Goal: Information Seeking & Learning: Learn about a topic

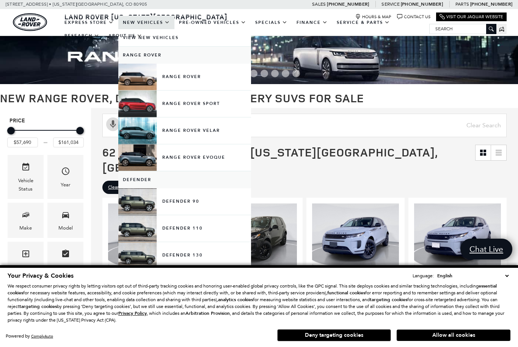
scroll to position [8, 0]
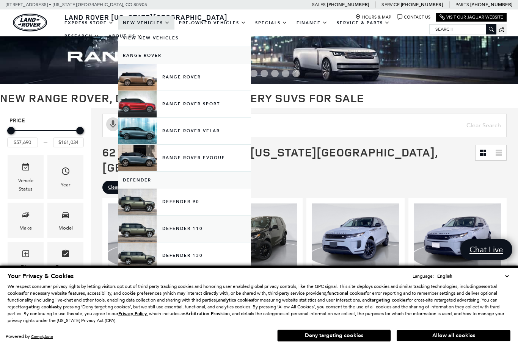
click at [140, 233] on link "Defender 110" at bounding box center [184, 229] width 133 height 27
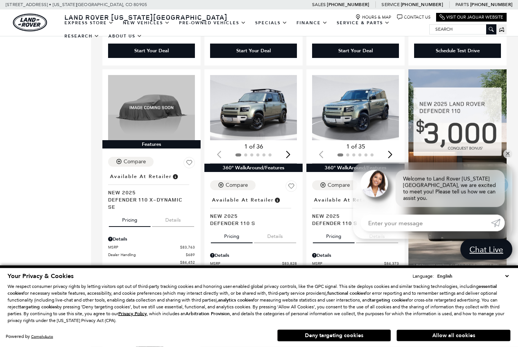
scroll to position [370, 0]
click at [359, 110] on img "1 / 2" at bounding box center [355, 107] width 87 height 65
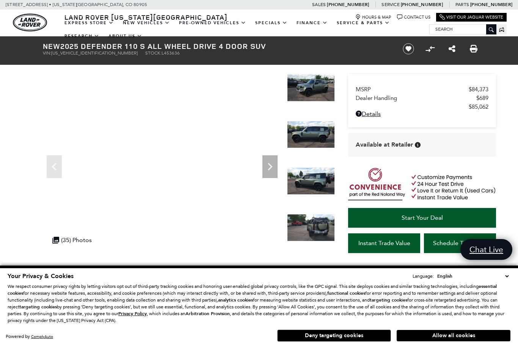
click at [307, 214] on img at bounding box center [311, 227] width 48 height 27
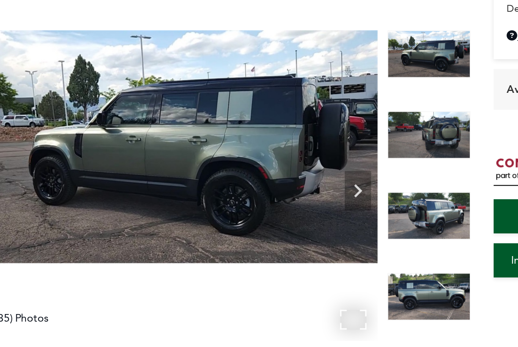
click at [190, 131] on img at bounding box center [162, 141] width 239 height 134
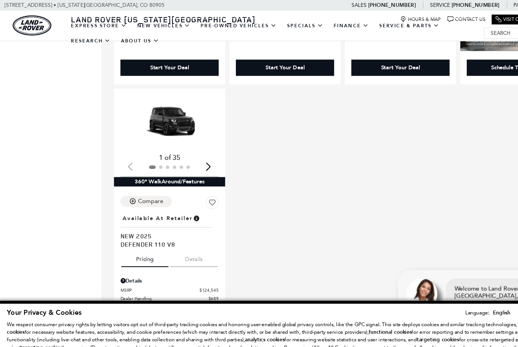
scroll to position [594, 0]
